Goal: Task Accomplishment & Management: Use online tool/utility

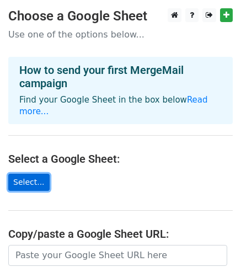
click at [28, 174] on link "Select..." at bounding box center [28, 182] width 41 height 17
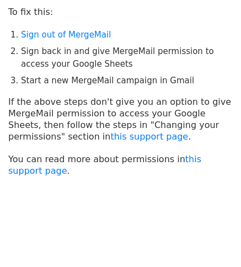
scroll to position [82, 0]
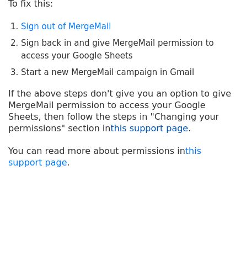
click at [110, 127] on link "this support page" at bounding box center [149, 128] width 78 height 10
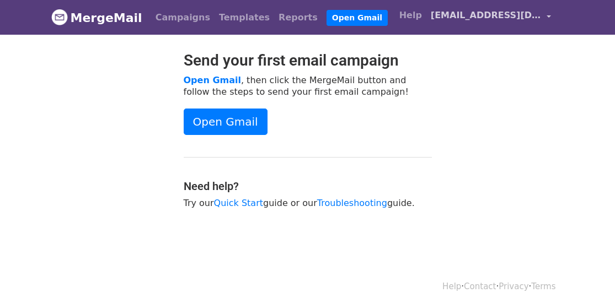
click at [549, 18] on link "jepiruhe@gmail.com" at bounding box center [490, 17] width 129 height 26
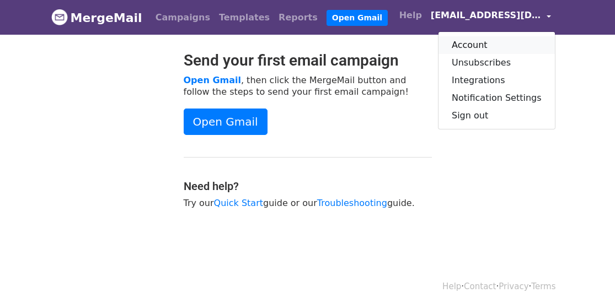
click at [478, 45] on link "Account" at bounding box center [496, 45] width 116 height 18
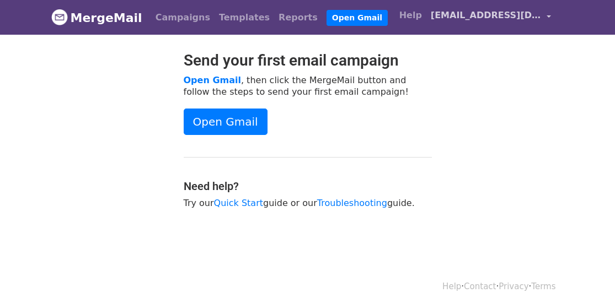
click at [541, 18] on link "jepiruhe@gmail.com" at bounding box center [490, 17] width 129 height 26
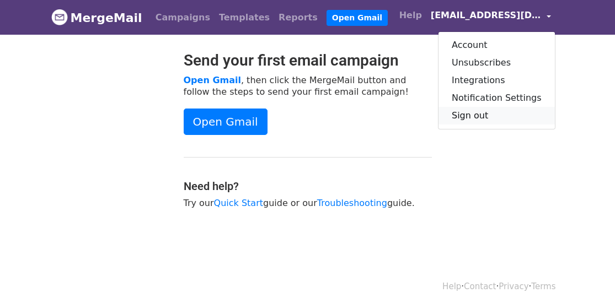
click at [493, 115] on link "Sign out" at bounding box center [496, 116] width 116 height 18
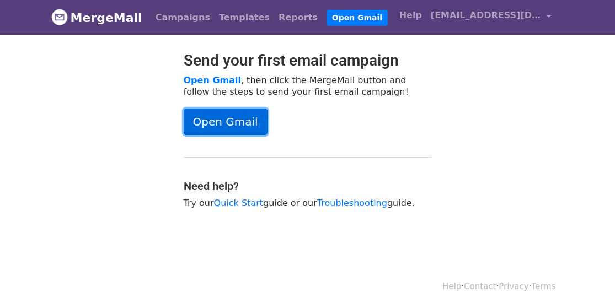
click at [228, 125] on link "Open Gmail" at bounding box center [226, 122] width 84 height 26
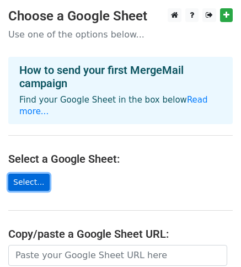
click at [31, 174] on link "Select..." at bounding box center [28, 182] width 41 height 17
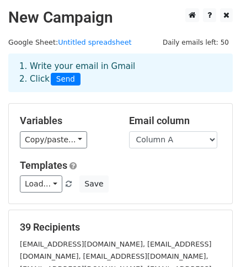
click at [130, 18] on h2 "New Campaign" at bounding box center [120, 17] width 224 height 19
